Goal: Task Accomplishment & Management: Complete application form

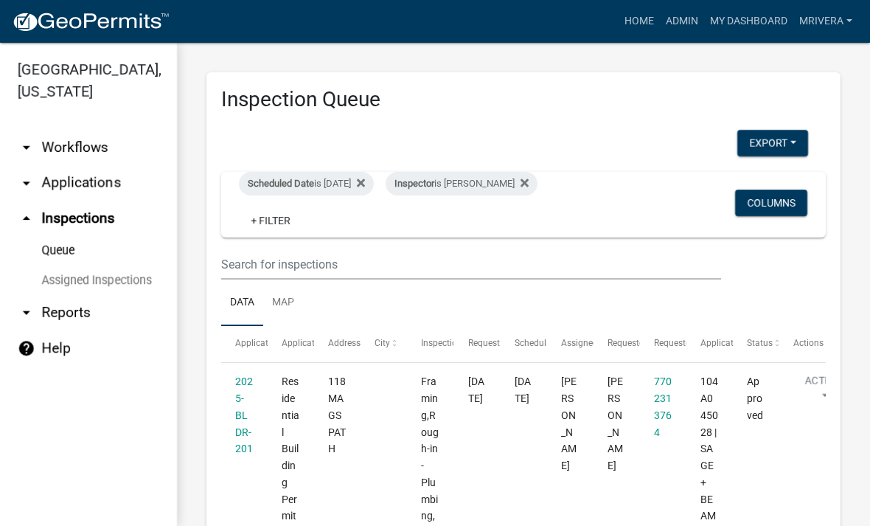
click at [348, 176] on div "Scheduled Date is [DATE]" at bounding box center [306, 184] width 135 height 24
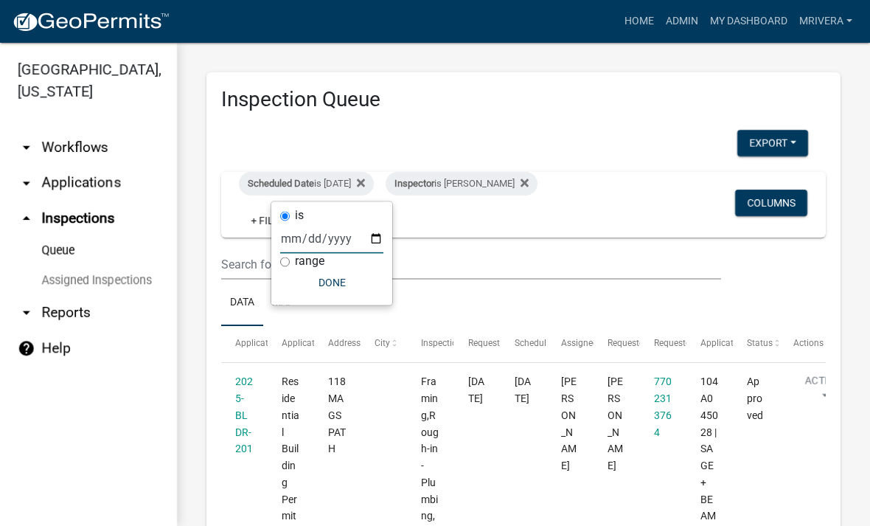
click at [347, 223] on input "[DATE]" at bounding box center [331, 238] width 103 height 30
type input "[DATE]"
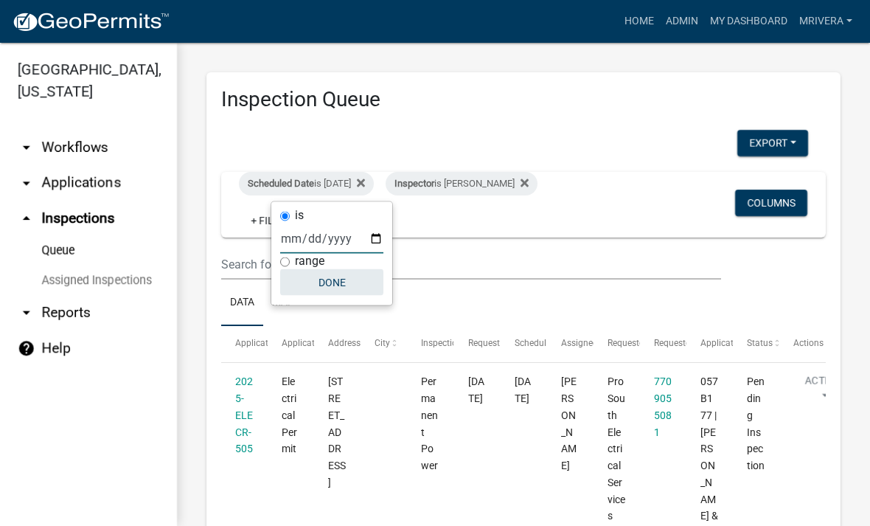
click at [324, 286] on button "Done" at bounding box center [331, 282] width 103 height 27
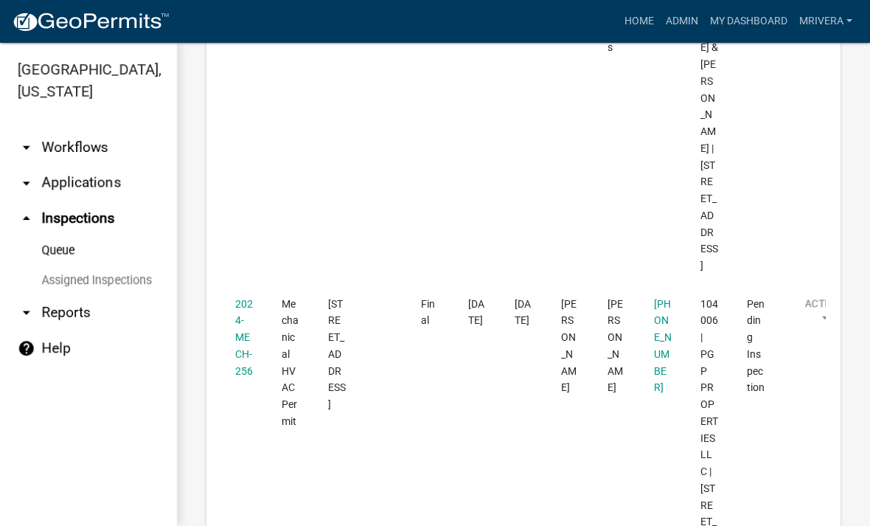
scroll to position [595, 0]
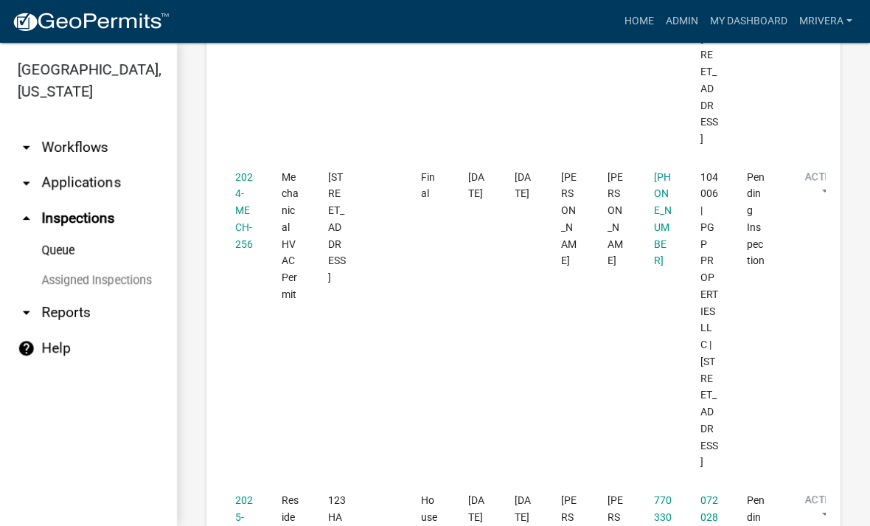
click at [242, 171] on link "2024-MECH-256" at bounding box center [244, 210] width 18 height 79
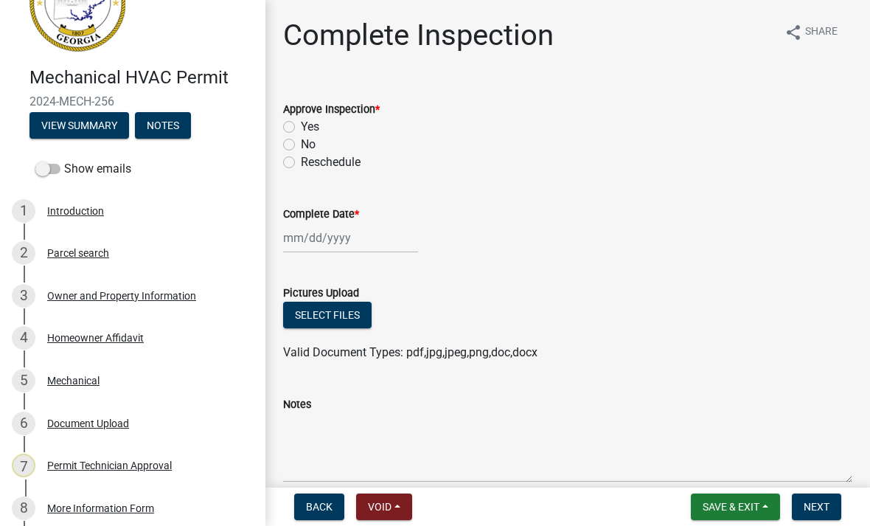
scroll to position [92, 0]
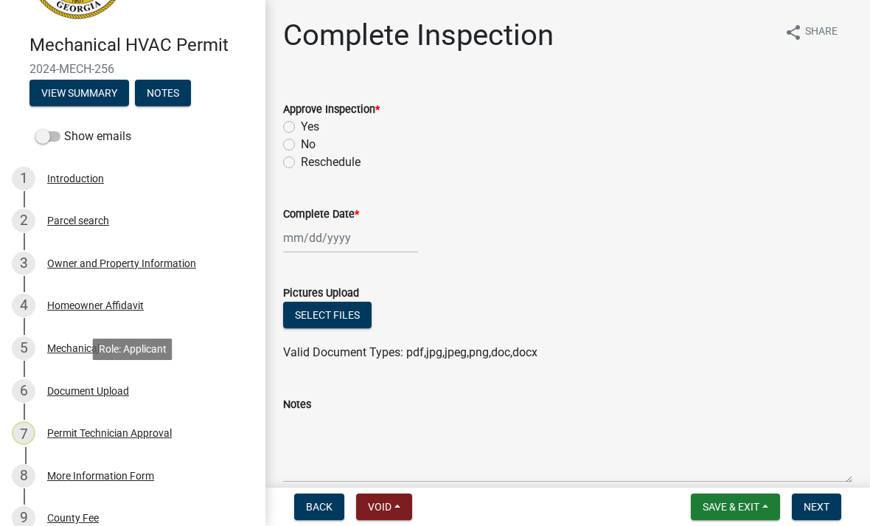
click at [116, 395] on div "Document Upload" at bounding box center [88, 390] width 82 height 10
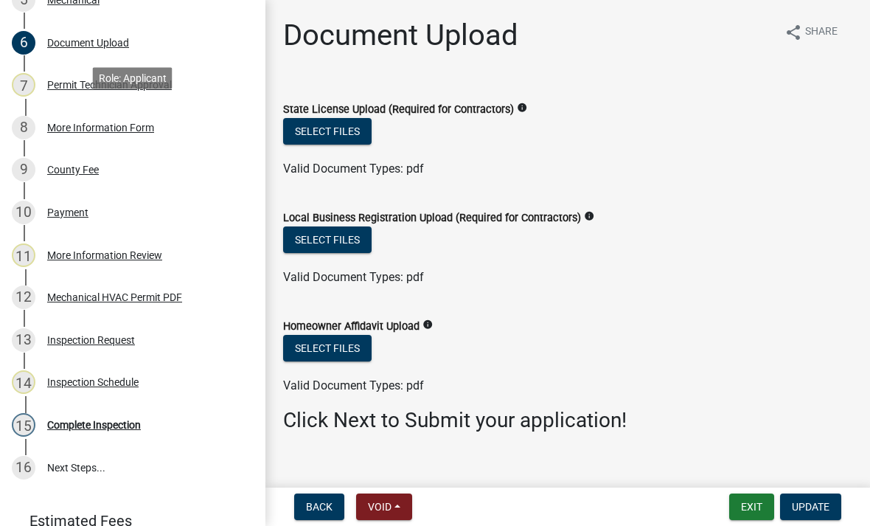
scroll to position [447, 0]
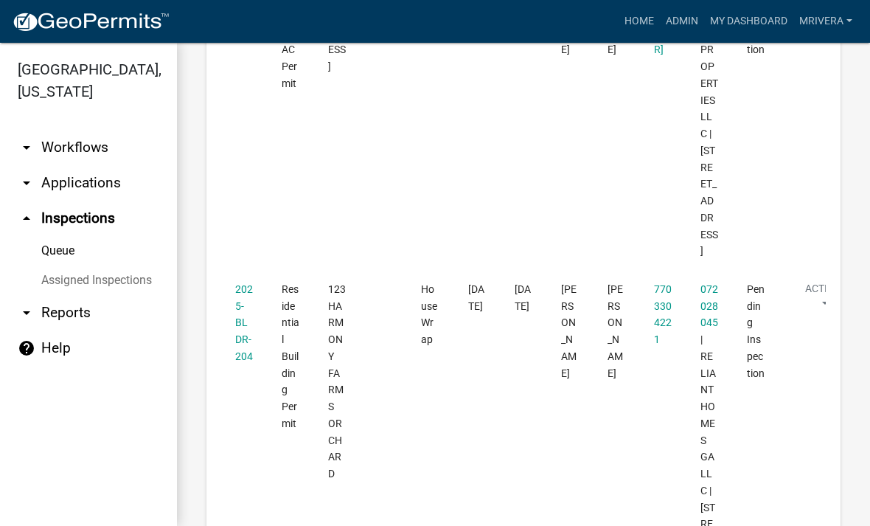
scroll to position [805, 0]
click at [235, 284] on link "2025-BLDR-204" at bounding box center [244, 323] width 18 height 79
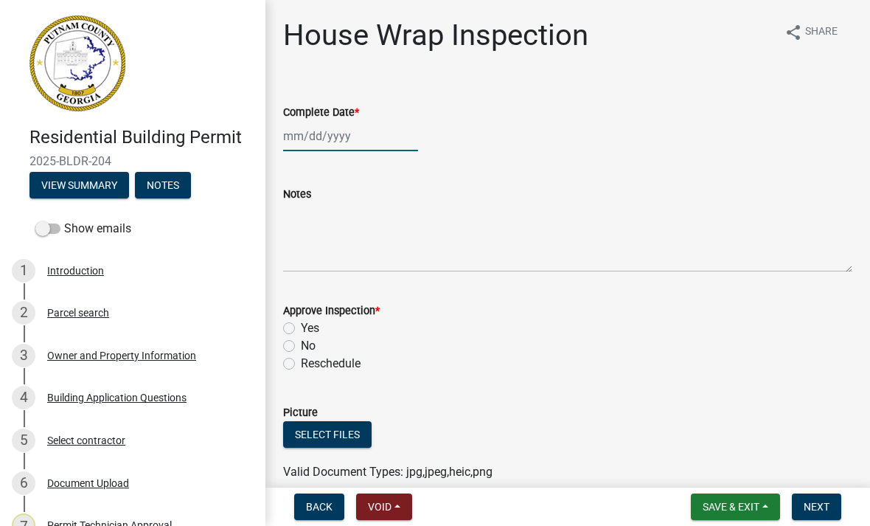
click at [335, 122] on div at bounding box center [350, 136] width 135 height 30
select select "9"
select select "2025"
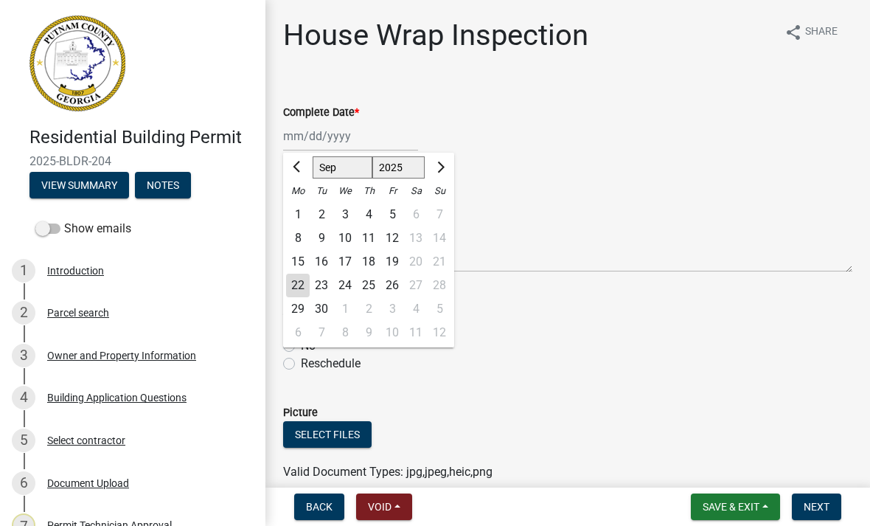
click at [610, 175] on div "Notes" at bounding box center [567, 218] width 569 height 108
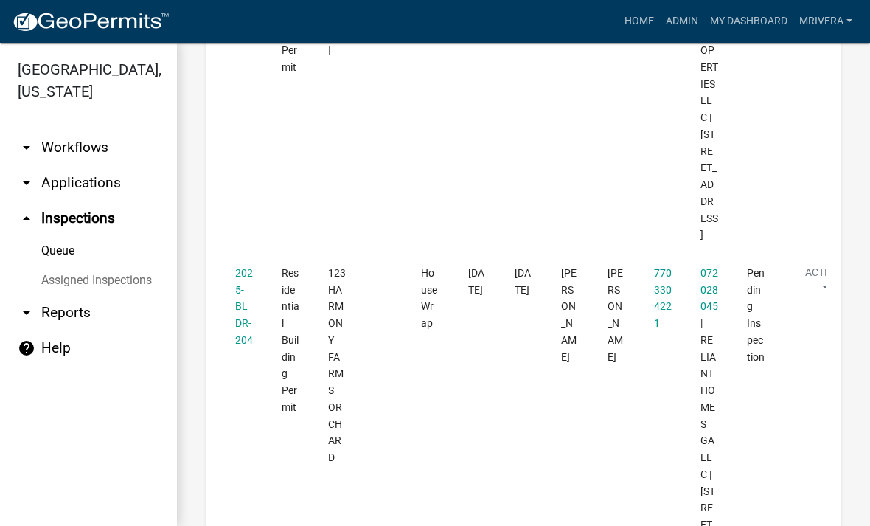
scroll to position [784, 0]
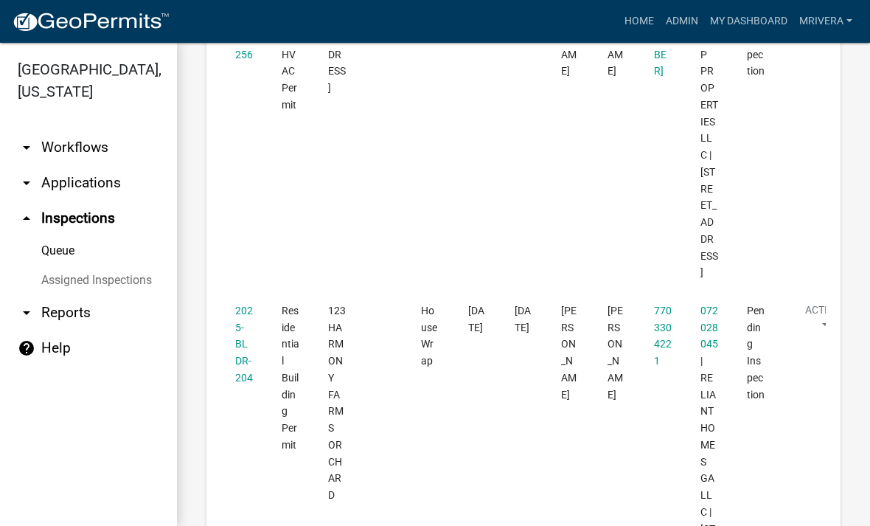
click at [240, 304] on link "2025-BLDR-204" at bounding box center [244, 343] width 18 height 79
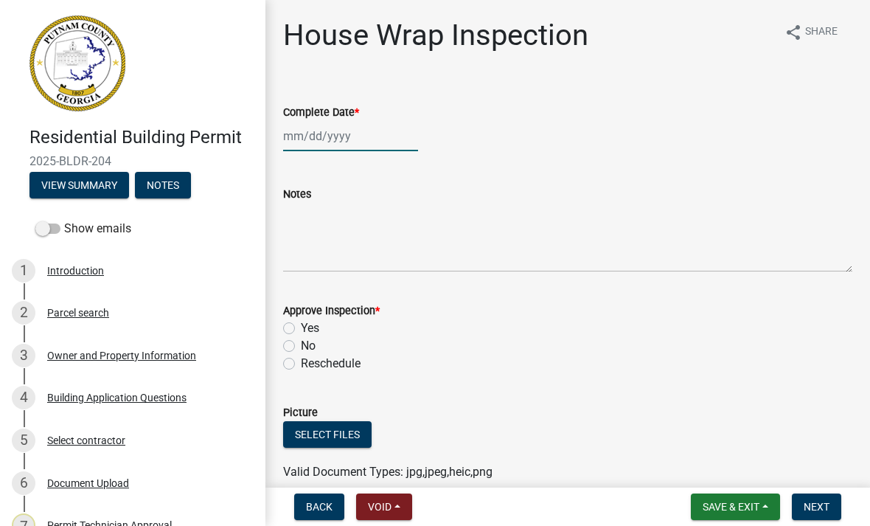
click at [340, 127] on div at bounding box center [350, 136] width 135 height 30
select select "9"
select select "2025"
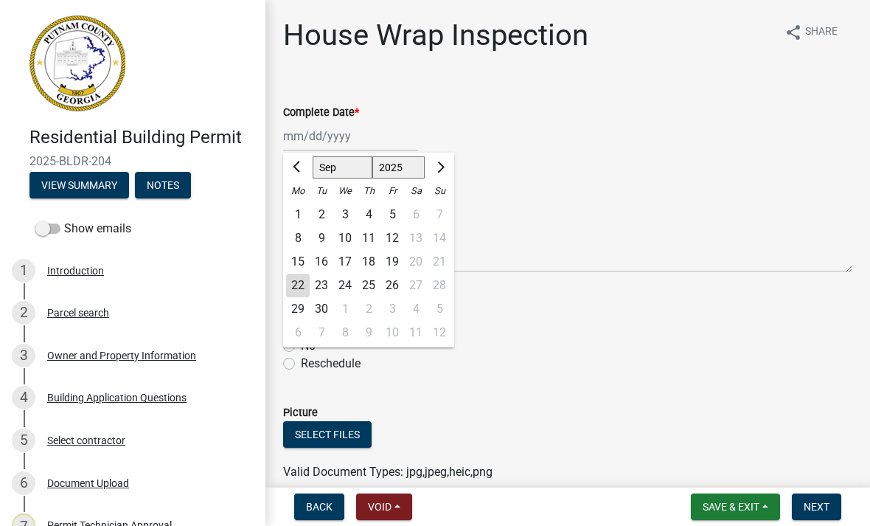
click at [305, 273] on div "22" at bounding box center [298, 285] width 24 height 24
type input "[DATE]"
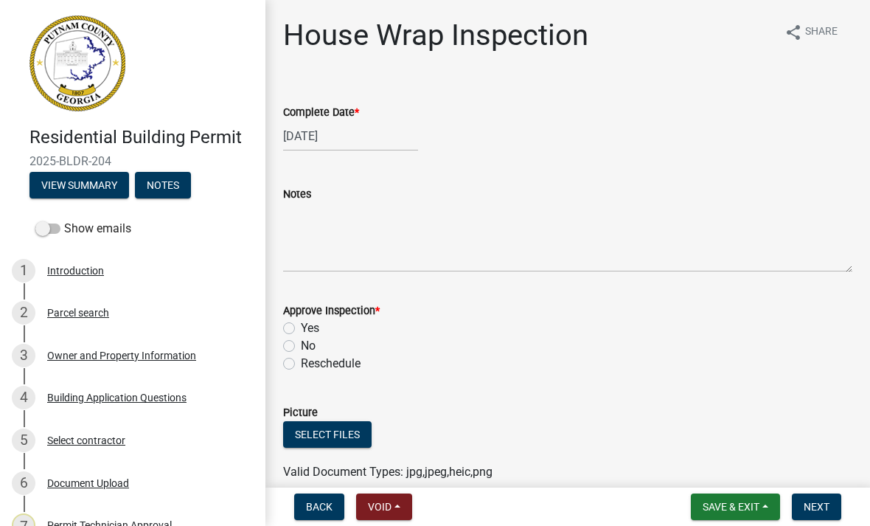
click at [301, 329] on label "Yes" at bounding box center [310, 328] width 18 height 18
click at [301, 329] on input "Yes" at bounding box center [306, 324] width 10 height 10
radio input "true"
click at [811, 501] on span "Next" at bounding box center [816, 506] width 26 height 12
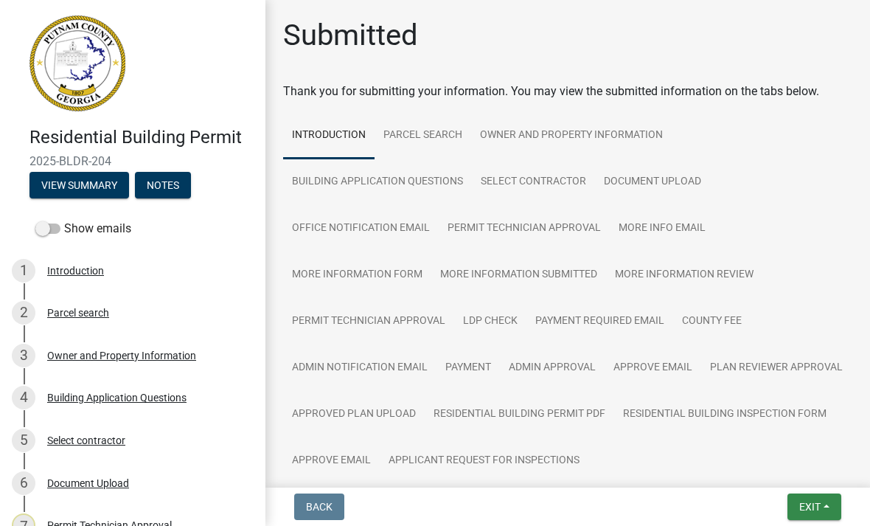
click at [815, 513] on button "Exit" at bounding box center [814, 506] width 54 height 27
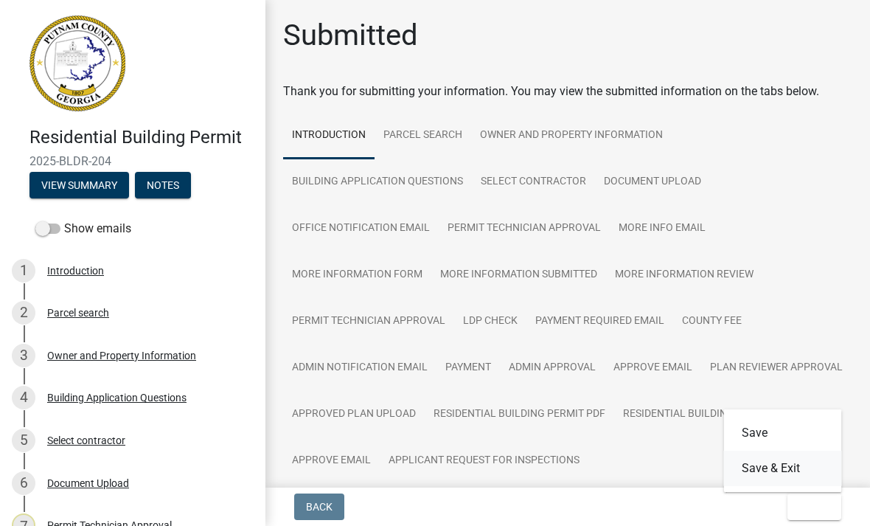
click at [802, 475] on button "Save & Exit" at bounding box center [783, 467] width 118 height 35
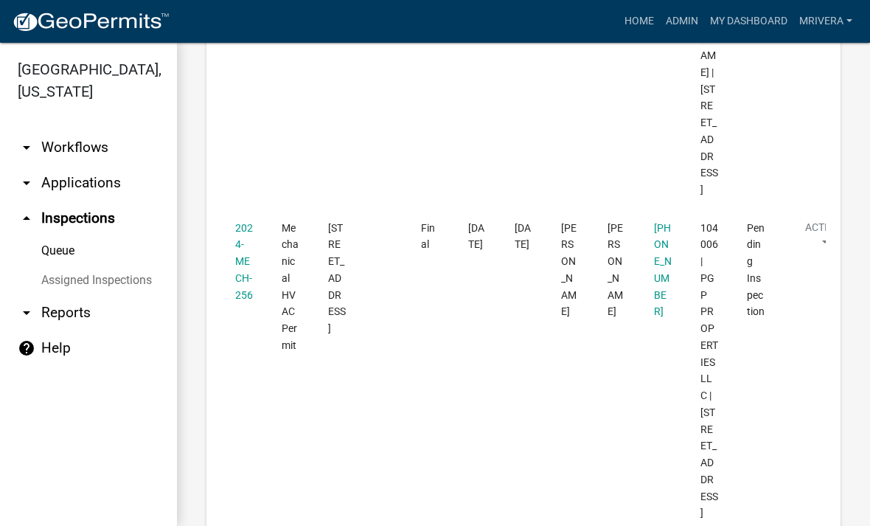
scroll to position [545, 0]
click at [244, 231] on link "2024-MECH-256" at bounding box center [244, 260] width 18 height 79
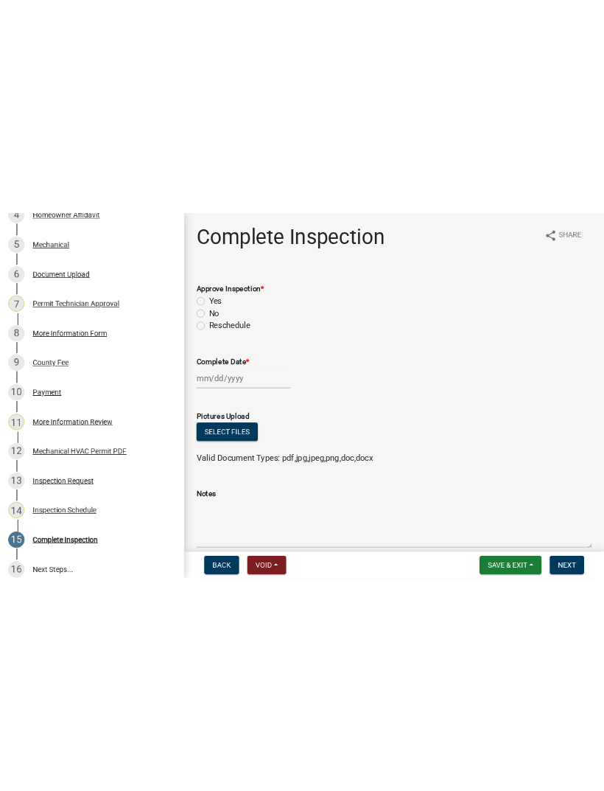
scroll to position [405, 0]
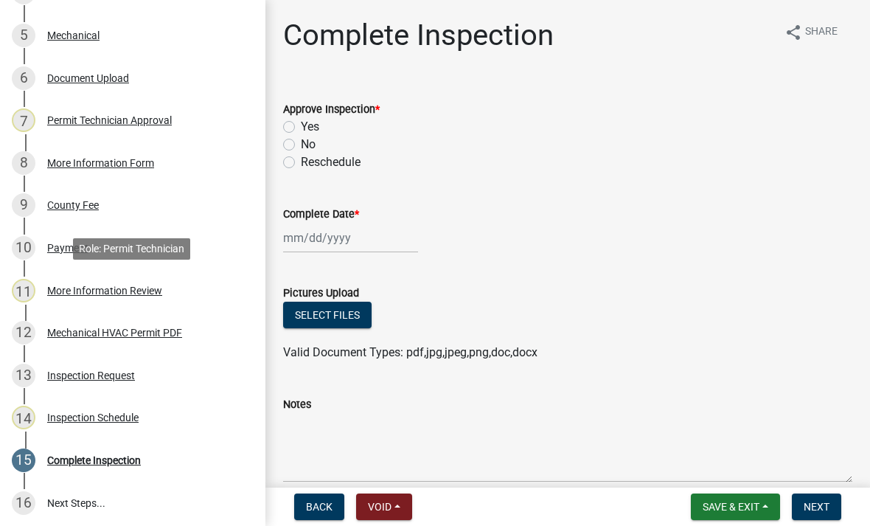
click at [80, 285] on div "More Information Review" at bounding box center [104, 290] width 115 height 10
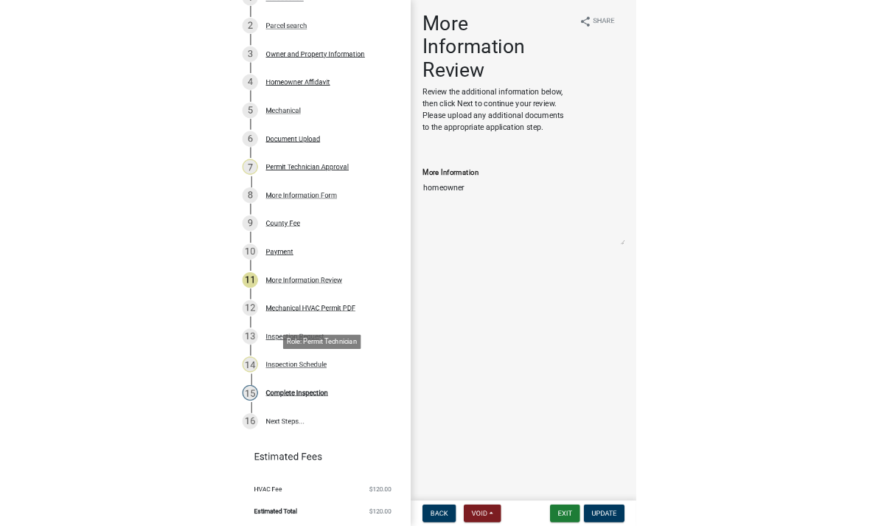
scroll to position [274, 0]
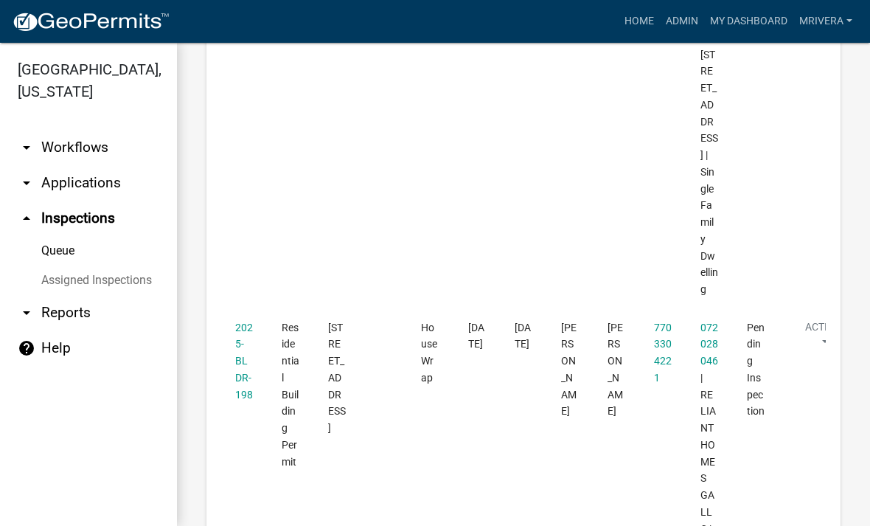
scroll to position [1260, 0]
click at [243, 320] on link "2025-BLDR-198" at bounding box center [244, 359] width 18 height 79
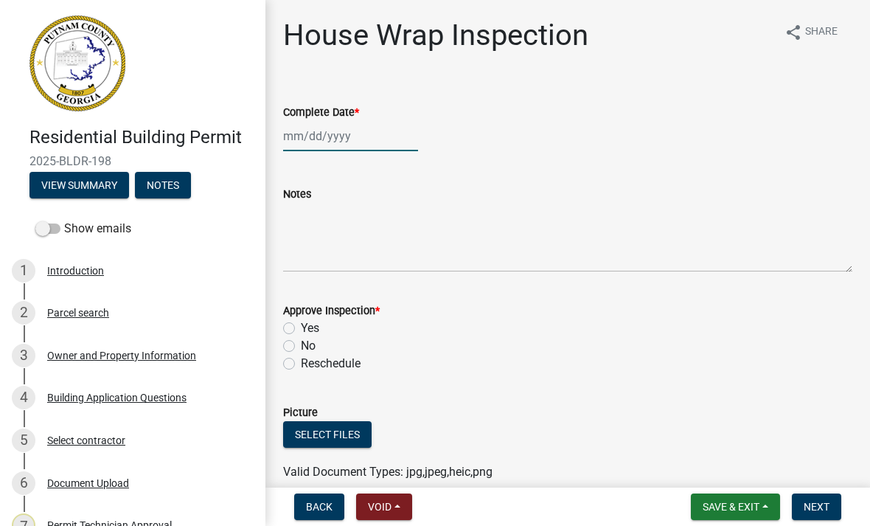
click at [380, 128] on div at bounding box center [350, 136] width 135 height 30
select select "9"
select select "2025"
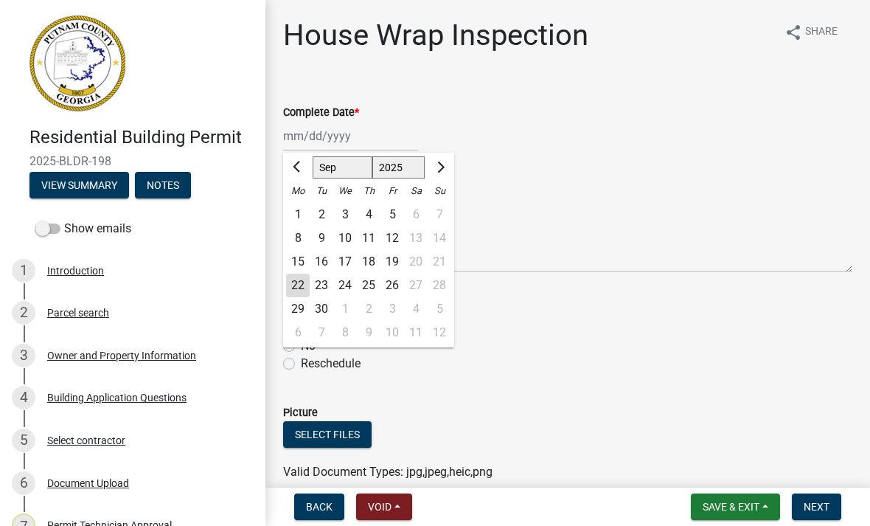
click at [299, 290] on div "22" at bounding box center [298, 285] width 24 height 24
type input "[DATE]"
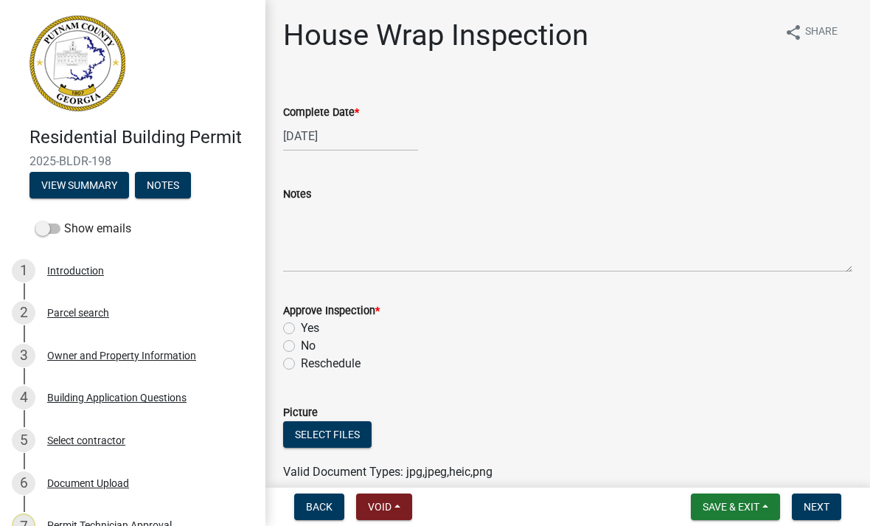
click at [301, 329] on label "Yes" at bounding box center [310, 328] width 18 height 18
click at [301, 329] on input "Yes" at bounding box center [306, 324] width 10 height 10
radio input "true"
click at [820, 514] on button "Next" at bounding box center [816, 506] width 49 height 27
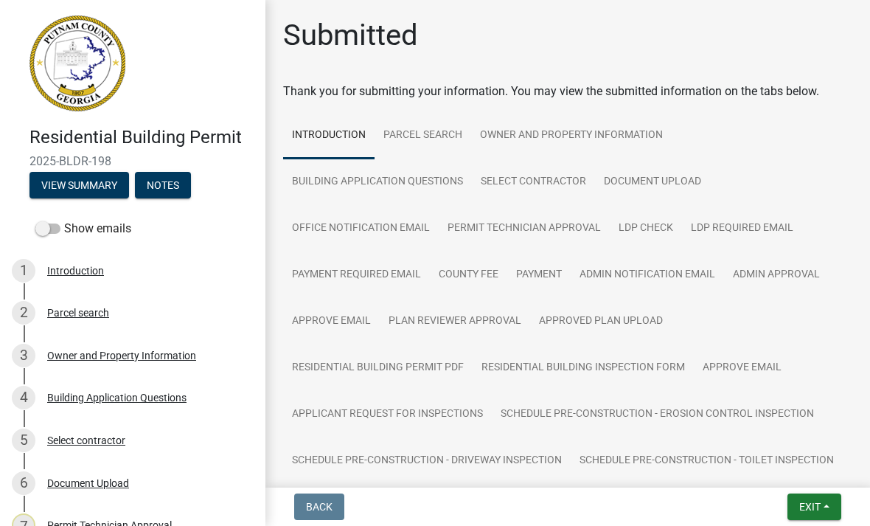
click at [808, 504] on span "Exit" at bounding box center [809, 506] width 21 height 12
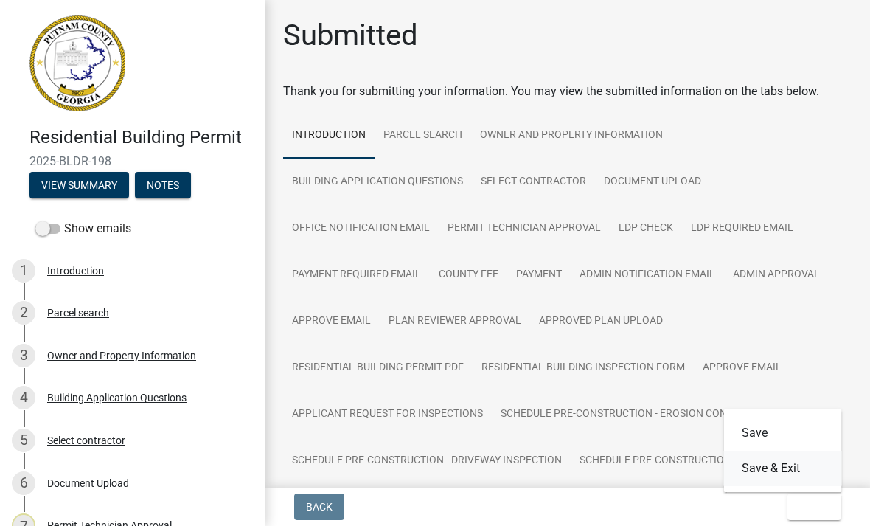
click at [800, 469] on button "Save & Exit" at bounding box center [783, 467] width 118 height 35
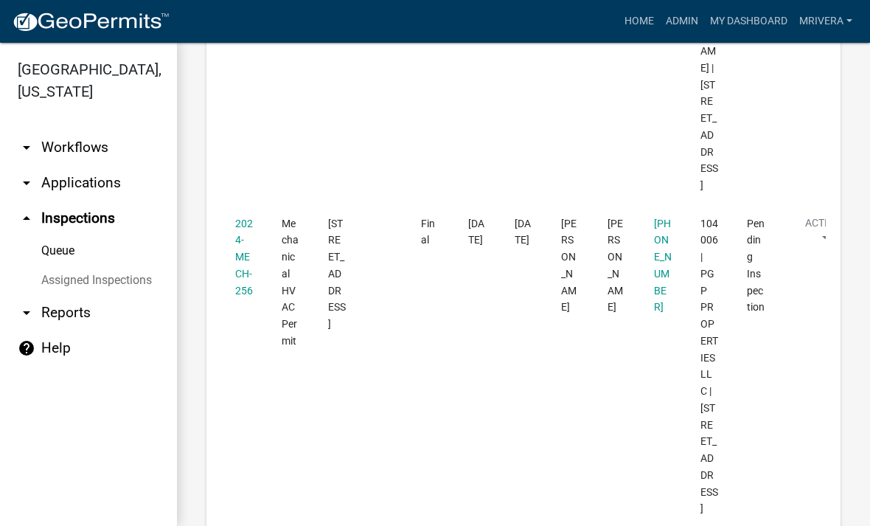
scroll to position [554, 0]
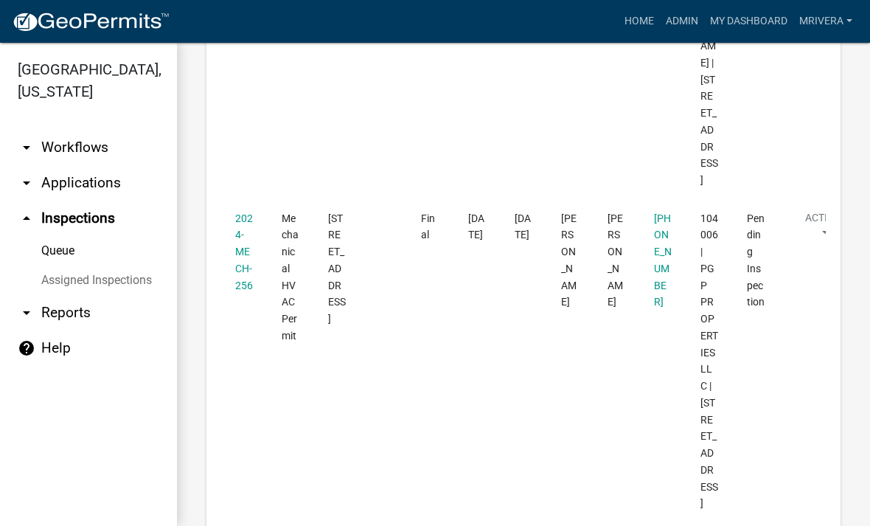
click at [239, 235] on link "2024-MECH-256" at bounding box center [244, 251] width 18 height 79
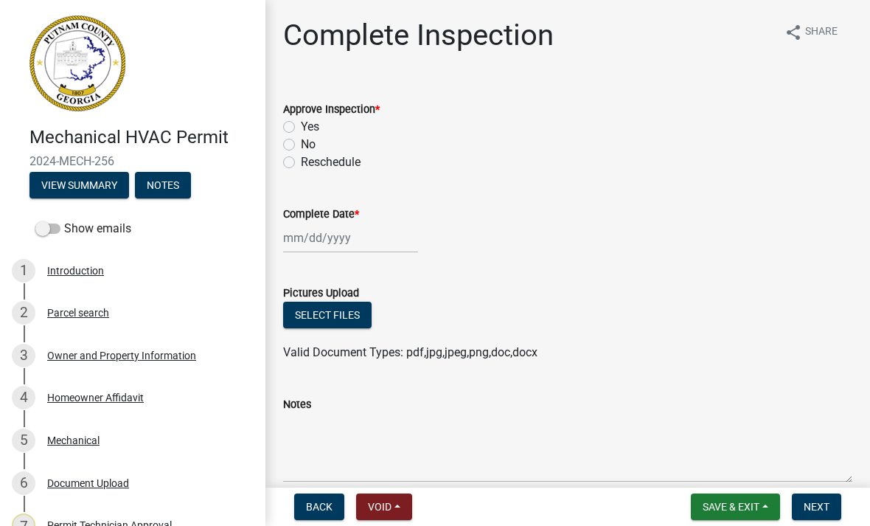
click at [301, 130] on label "Yes" at bounding box center [310, 127] width 18 height 18
click at [301, 128] on input "Yes" at bounding box center [306, 123] width 10 height 10
radio input "true"
click at [299, 226] on div at bounding box center [350, 238] width 135 height 30
select select "9"
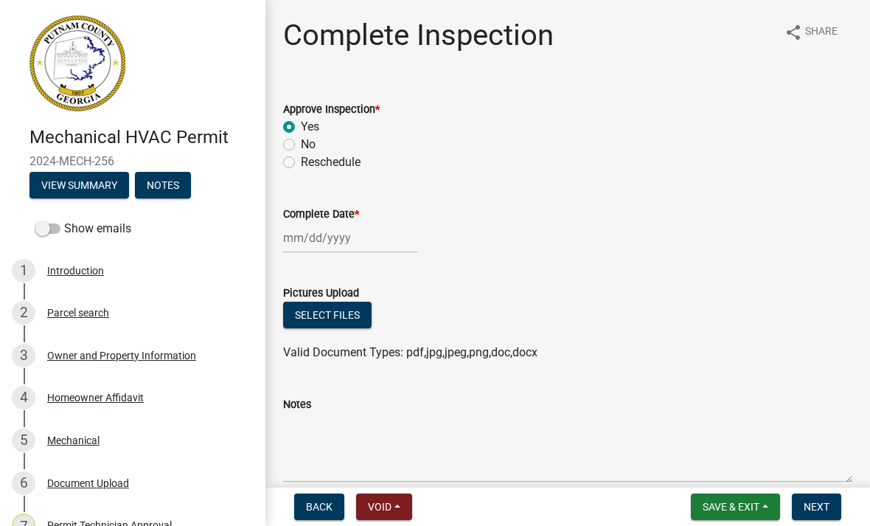
select select "2025"
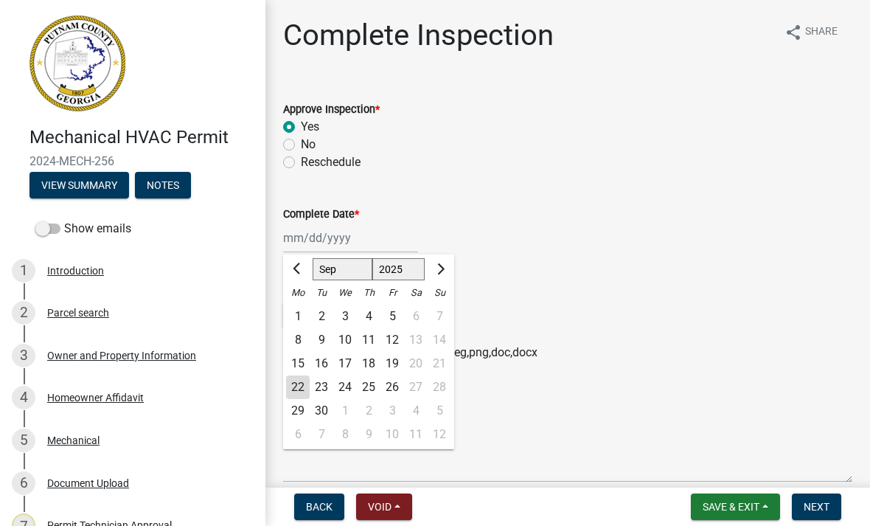
click at [299, 388] on div "22" at bounding box center [298, 387] width 24 height 24
type input "[DATE]"
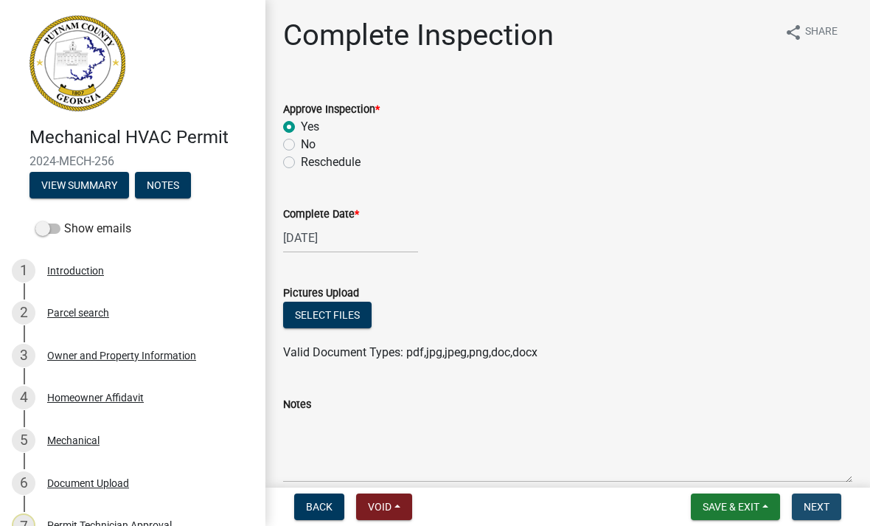
click at [807, 508] on span "Next" at bounding box center [816, 506] width 26 height 12
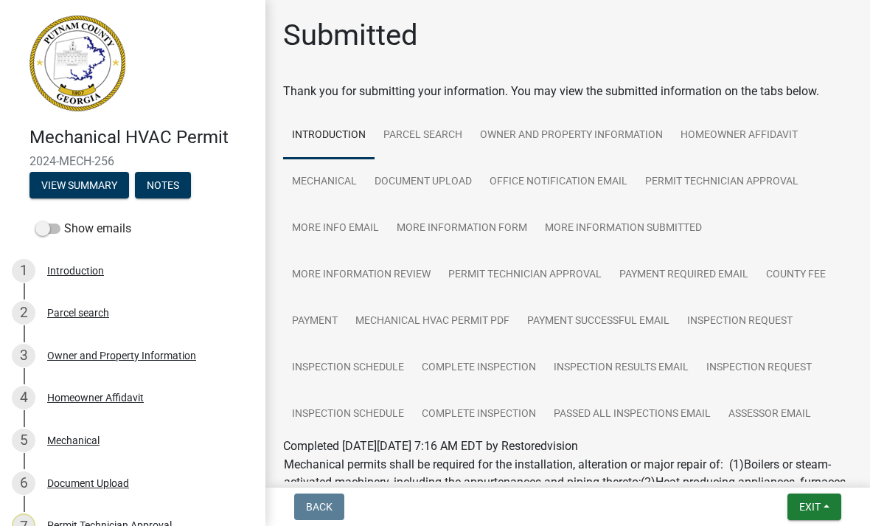
click at [828, 500] on button "Exit" at bounding box center [814, 506] width 54 height 27
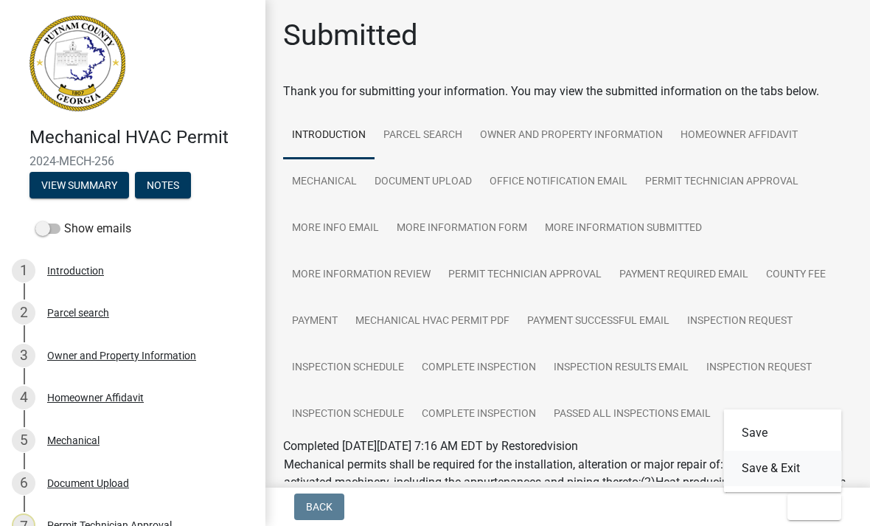
click at [793, 470] on button "Save & Exit" at bounding box center [783, 467] width 118 height 35
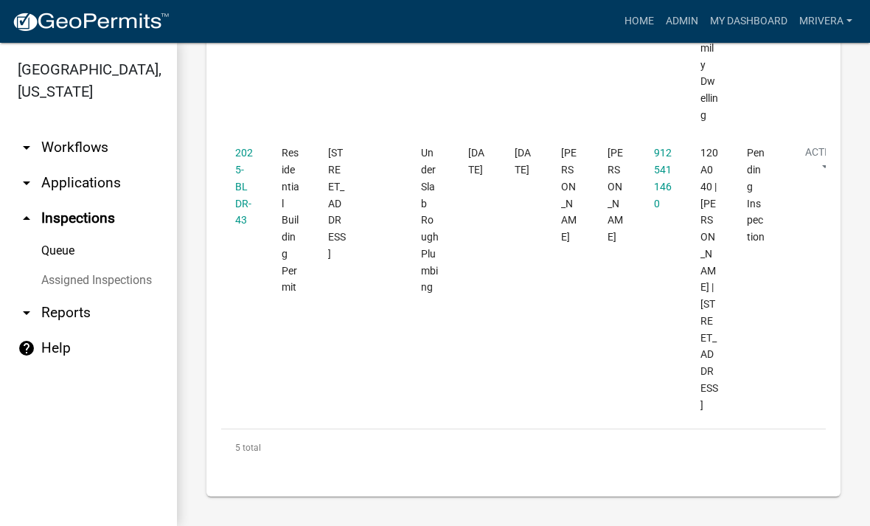
scroll to position [1931, 0]
click at [239, 150] on link "2025-BLDR-43" at bounding box center [244, 186] width 18 height 79
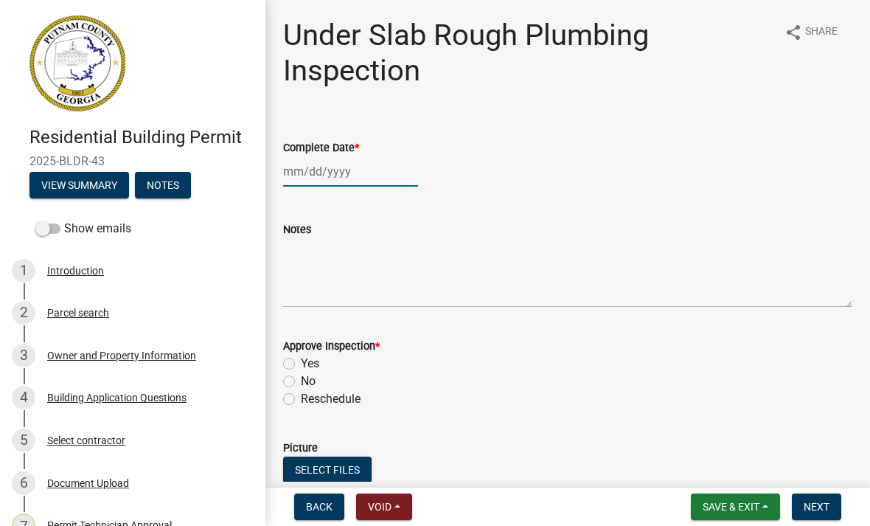
click at [334, 160] on div at bounding box center [350, 171] width 135 height 30
select select "9"
select select "2025"
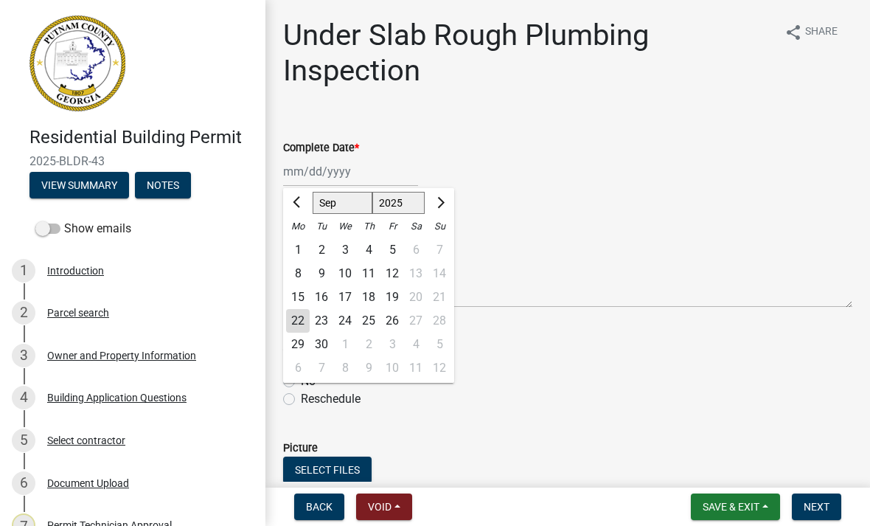
click at [307, 325] on div "22" at bounding box center [298, 321] width 24 height 24
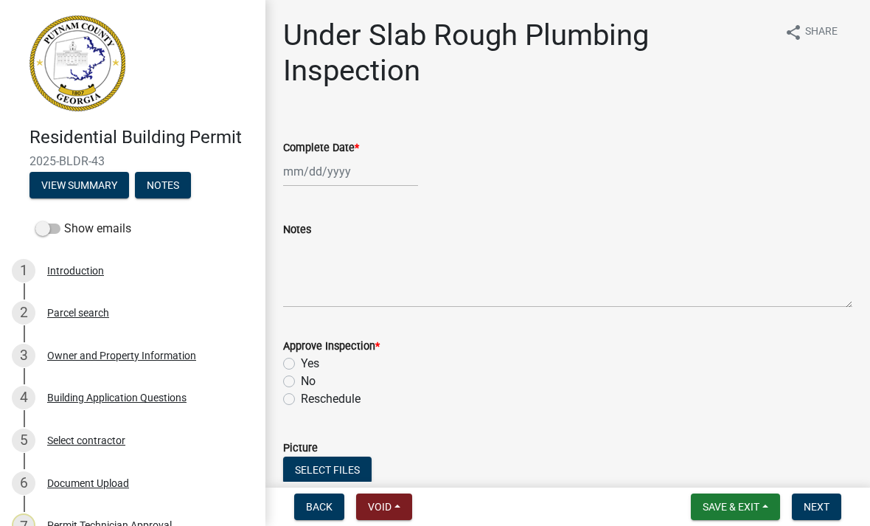
type input "[DATE]"
click at [301, 368] on label "Yes" at bounding box center [310, 364] width 18 height 18
click at [301, 364] on input "Yes" at bounding box center [306, 360] width 10 height 10
radio input "true"
click at [826, 504] on span "Next" at bounding box center [816, 506] width 26 height 12
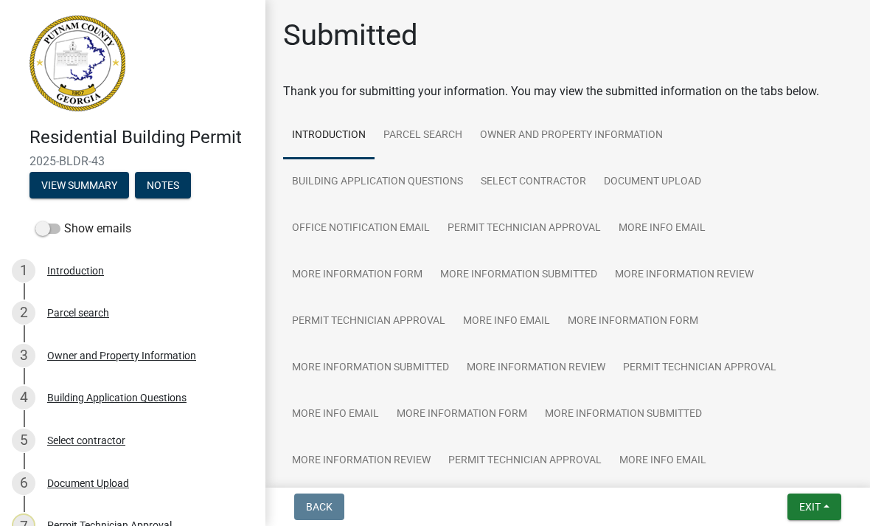
click at [808, 495] on button "Exit" at bounding box center [814, 506] width 54 height 27
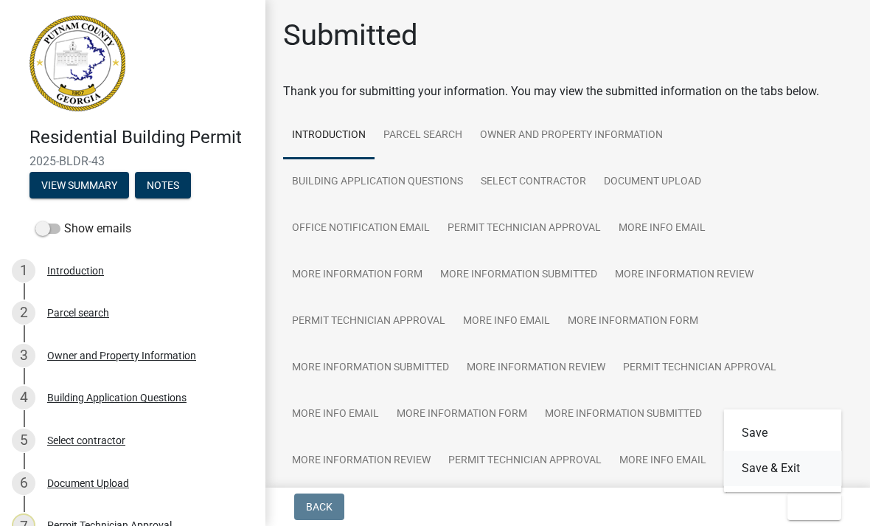
click at [790, 473] on button "Save & Exit" at bounding box center [783, 467] width 118 height 35
